Goal: Find specific page/section: Find specific page/section

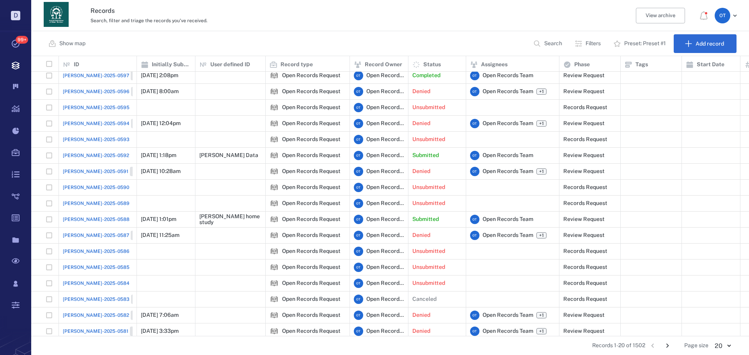
scroll to position [61, 0]
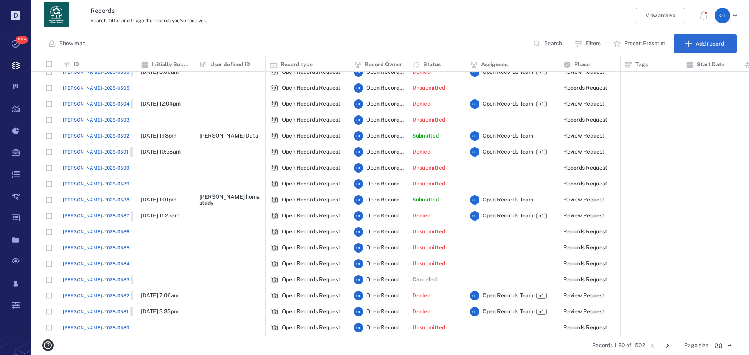
click at [669, 343] on icon "Go to next page" at bounding box center [667, 346] width 9 height 9
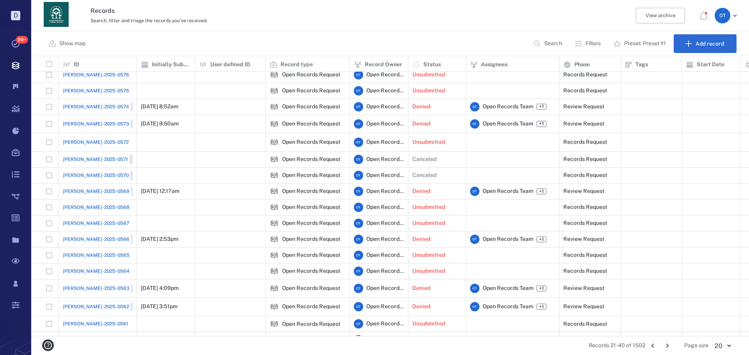
click at [661, 340] on div "Records 21-40 of 1502 1 2 3 4 5 … 76 Page size 20 ** ​" at bounding box center [390, 346] width 693 height 19
click at [664, 343] on icon "Go to next page" at bounding box center [667, 346] width 9 height 9
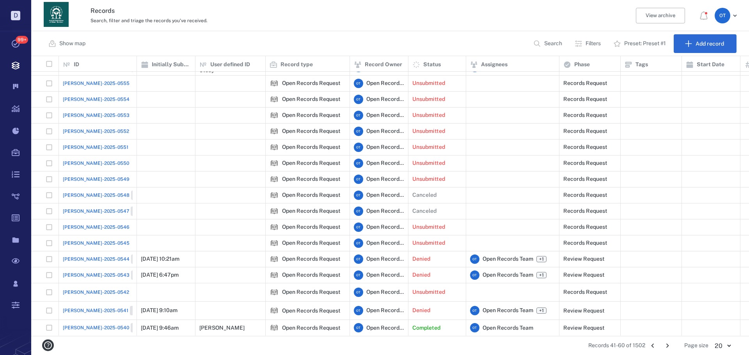
click at [653, 344] on icon "Go to previous page" at bounding box center [652, 346] width 9 height 9
click at [653, 345] on icon "Go to previous page" at bounding box center [652, 346] width 9 height 9
click at [653, 346] on li "pagination navigation" at bounding box center [652, 346] width 15 height 12
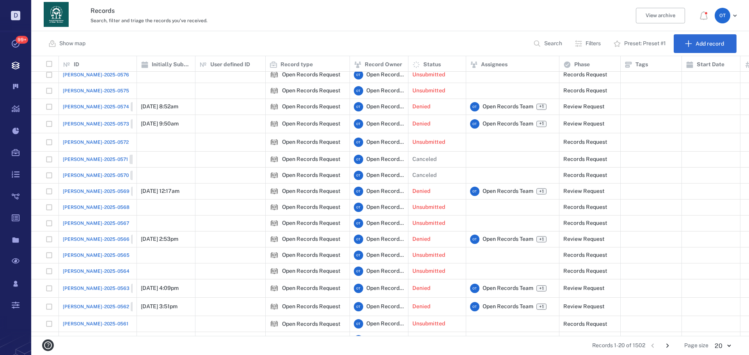
click at [652, 346] on li "pagination navigation" at bounding box center [652, 346] width 15 height 12
